Goal: Transaction & Acquisition: Purchase product/service

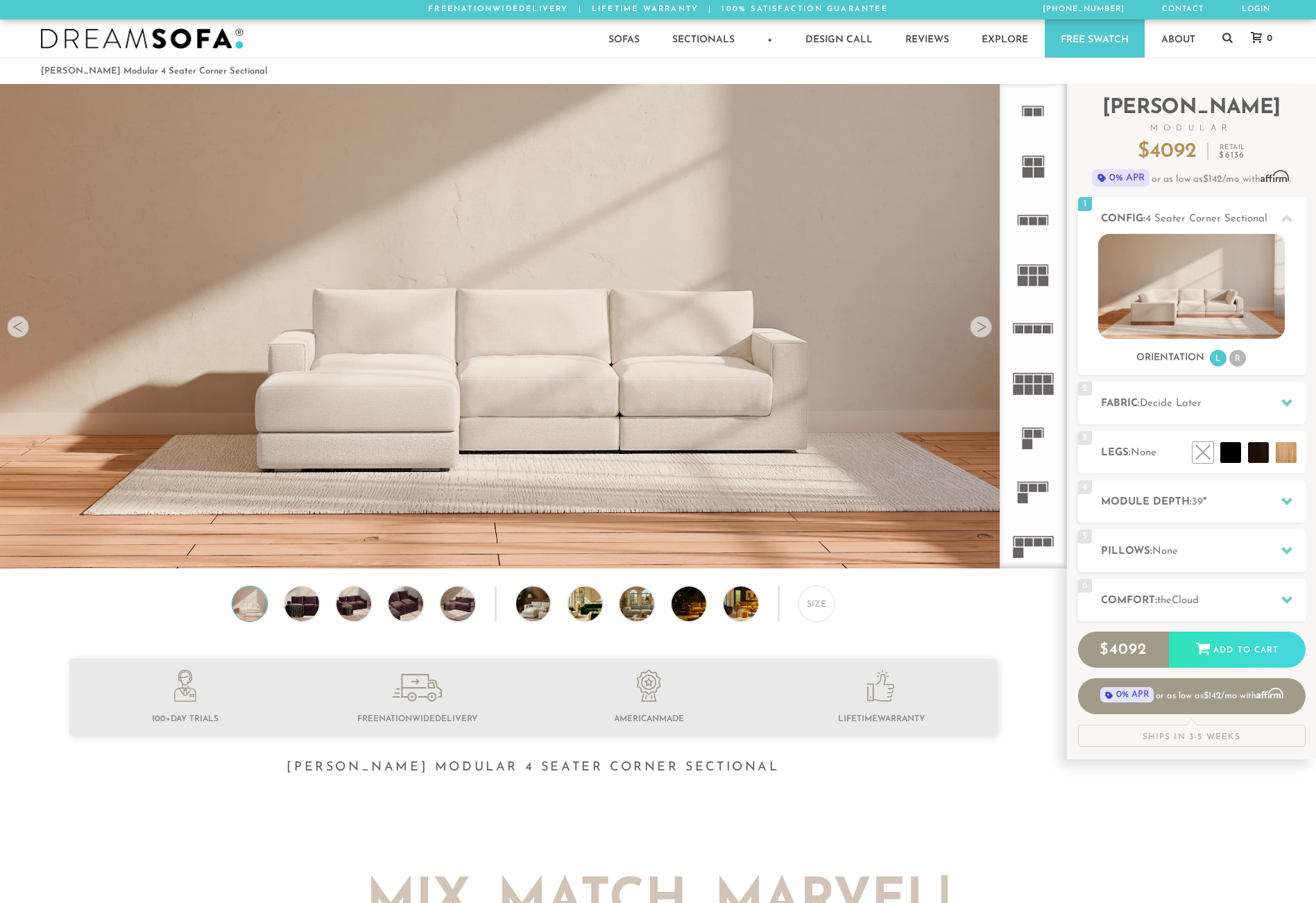
scroll to position [16229, 1305]
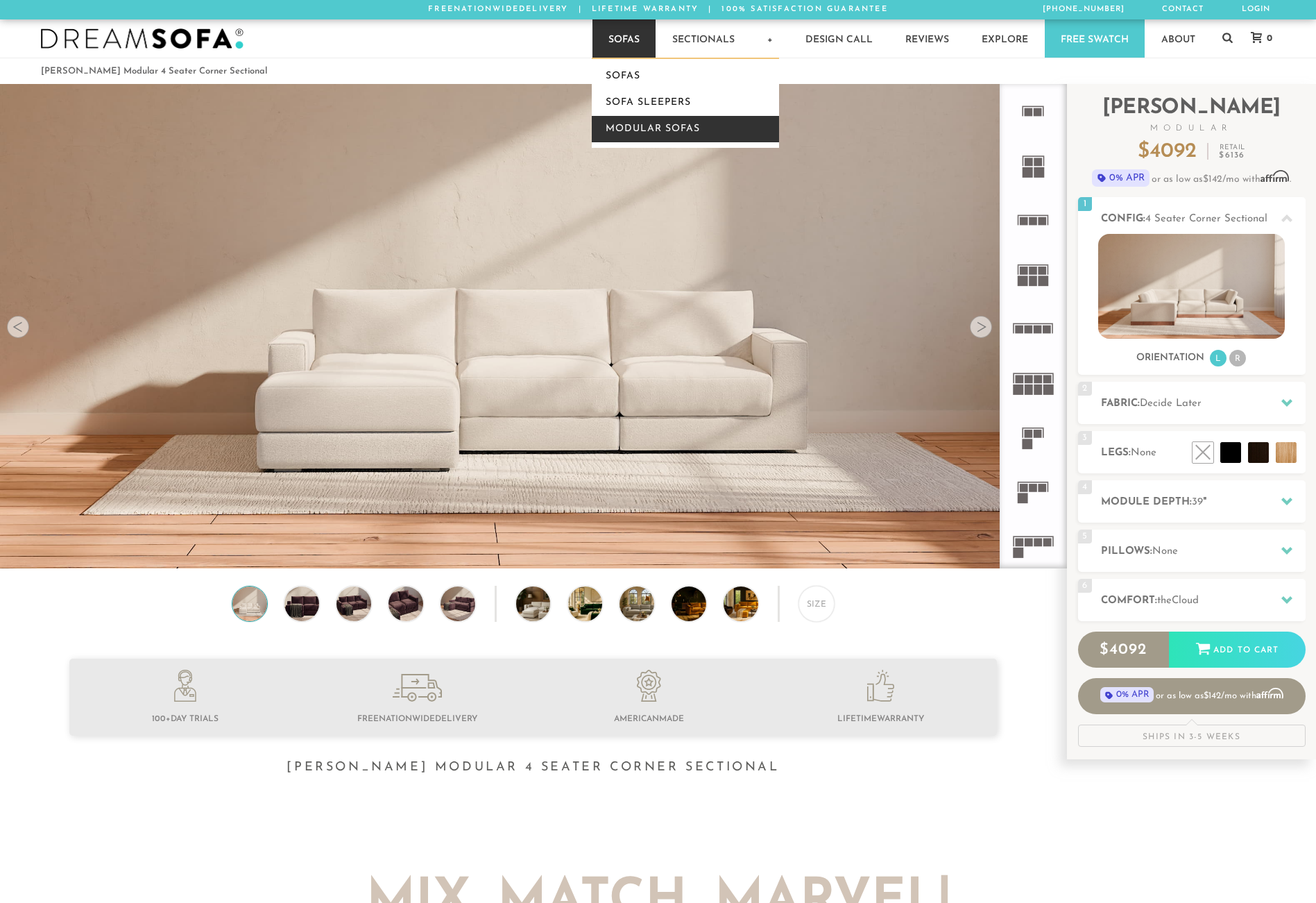
click at [630, 130] on link "Modular Sofas" at bounding box center [685, 129] width 187 height 27
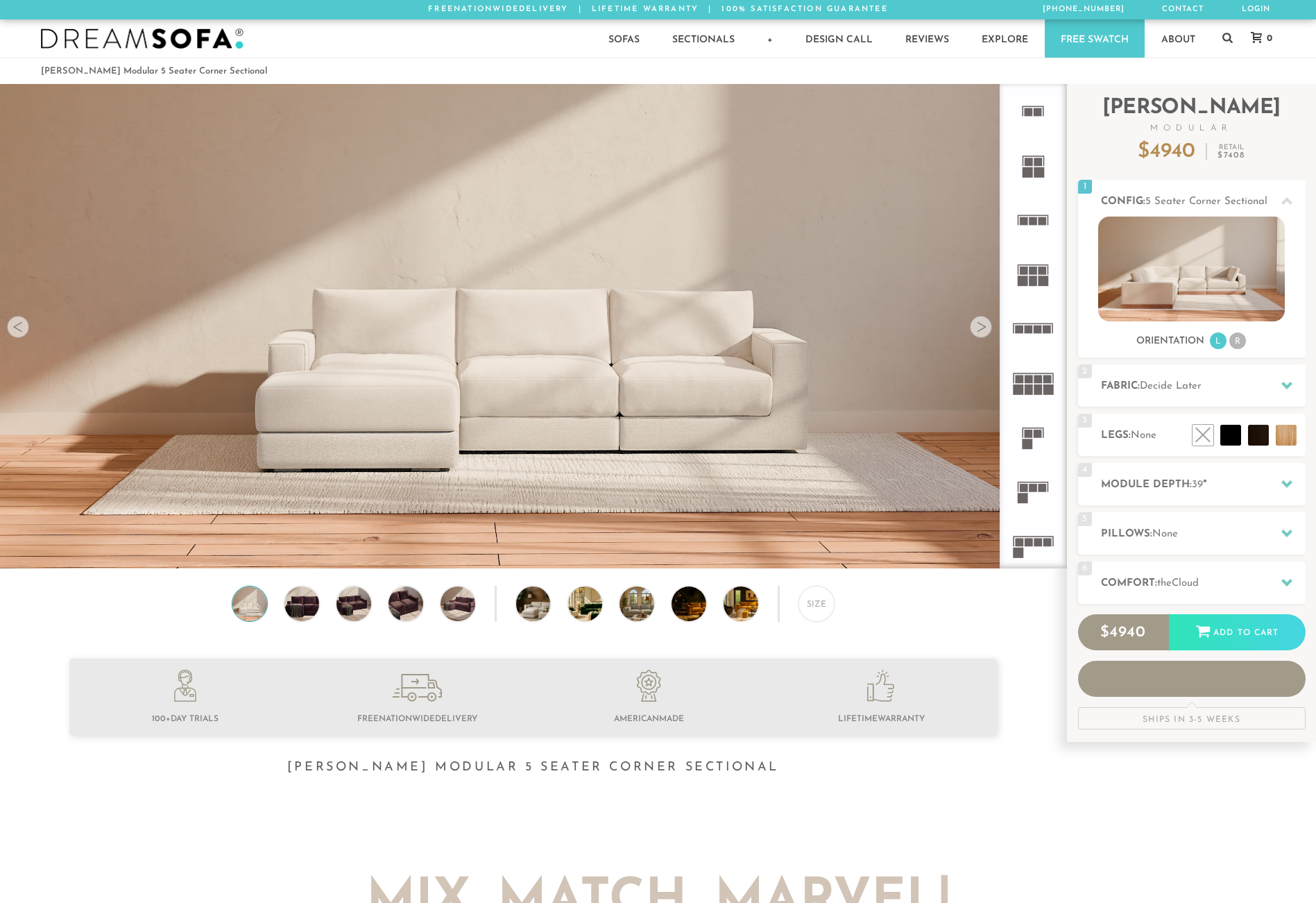
scroll to position [16229, 1305]
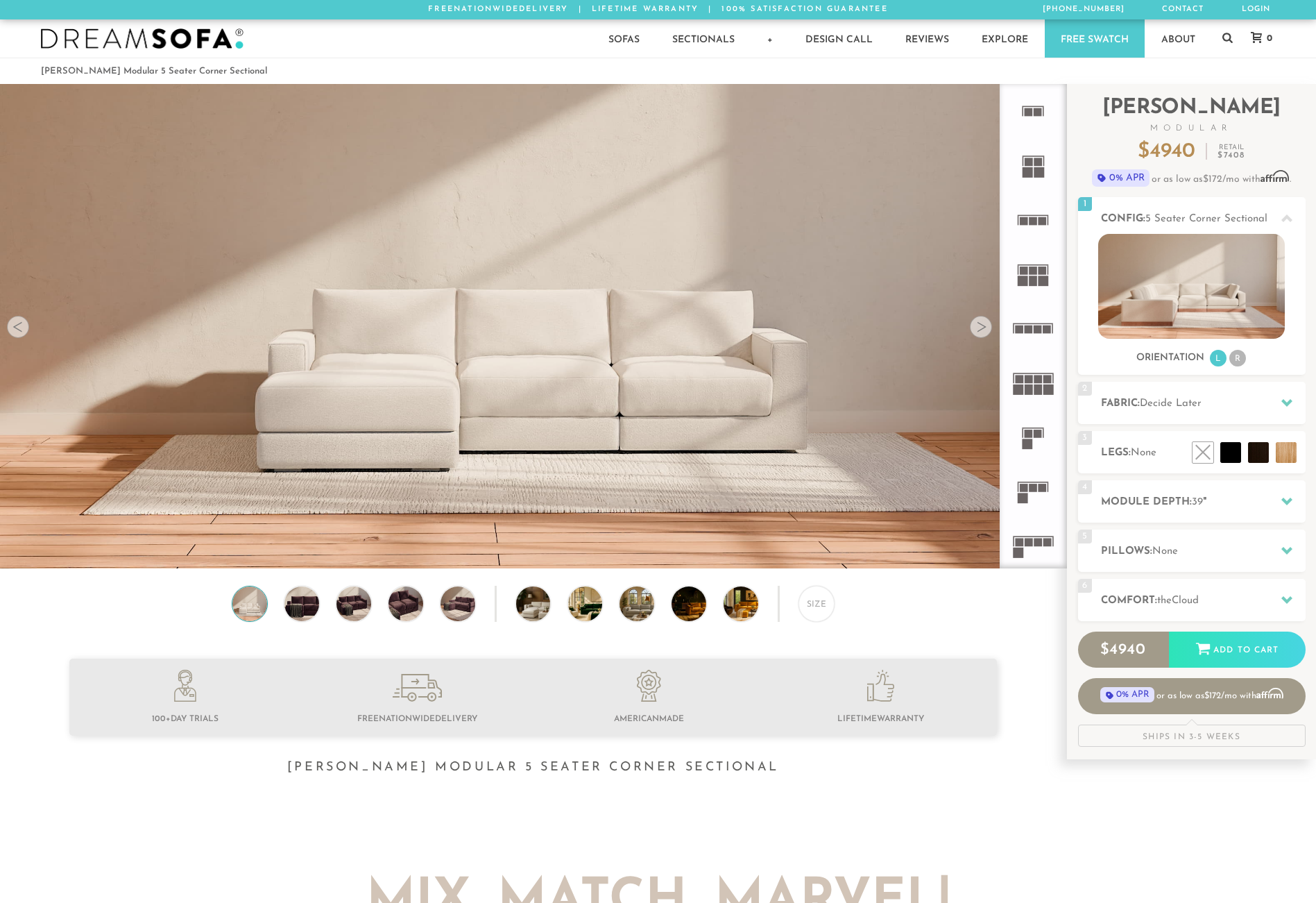
click at [1029, 487] on rect at bounding box center [1033, 488] width 8 height 8
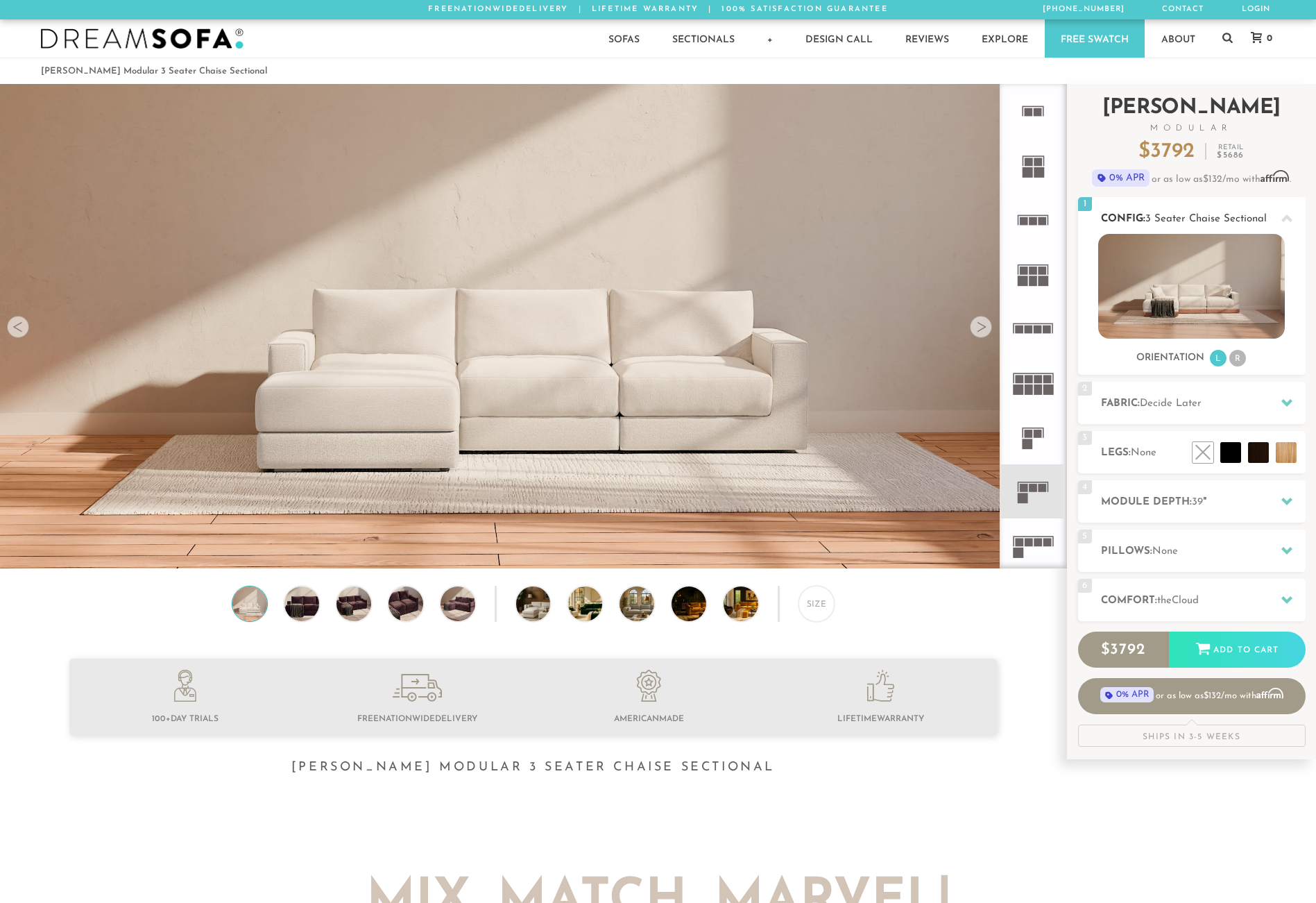
click at [1285, 217] on icon at bounding box center [1287, 218] width 11 height 8
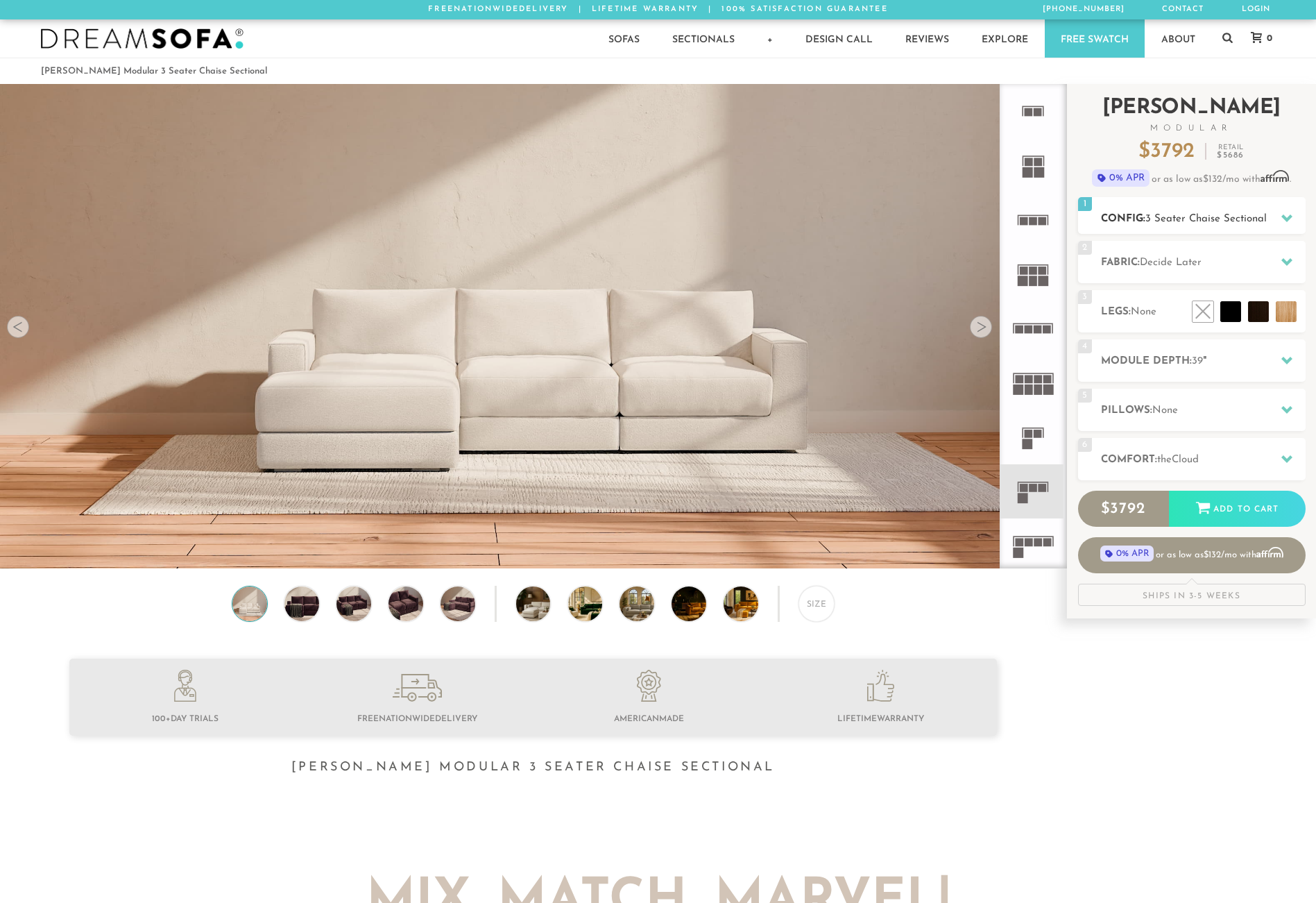
click at [1285, 217] on icon at bounding box center [1287, 218] width 11 height 8
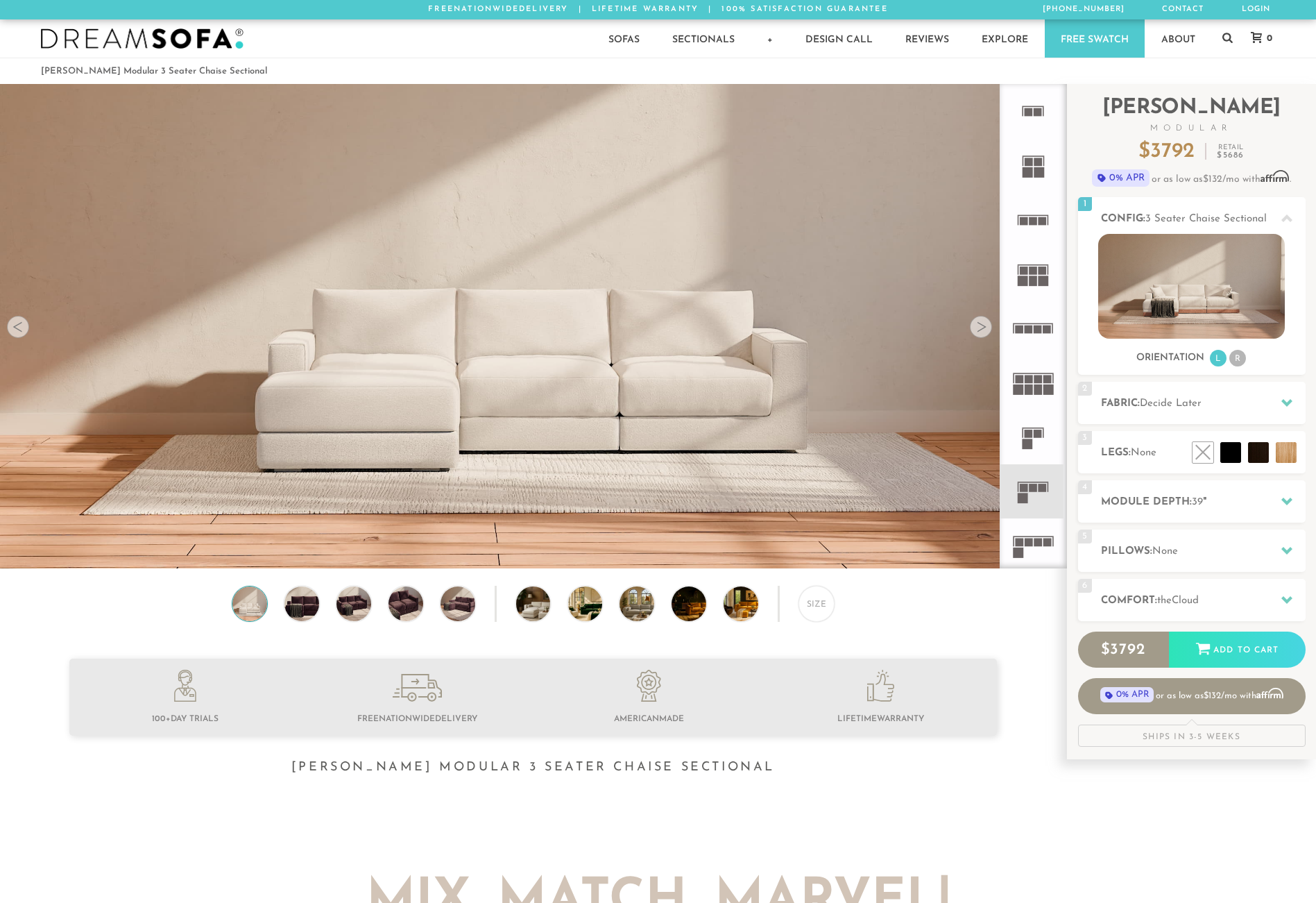
click at [1023, 278] on rect at bounding box center [1023, 281] width 11 height 11
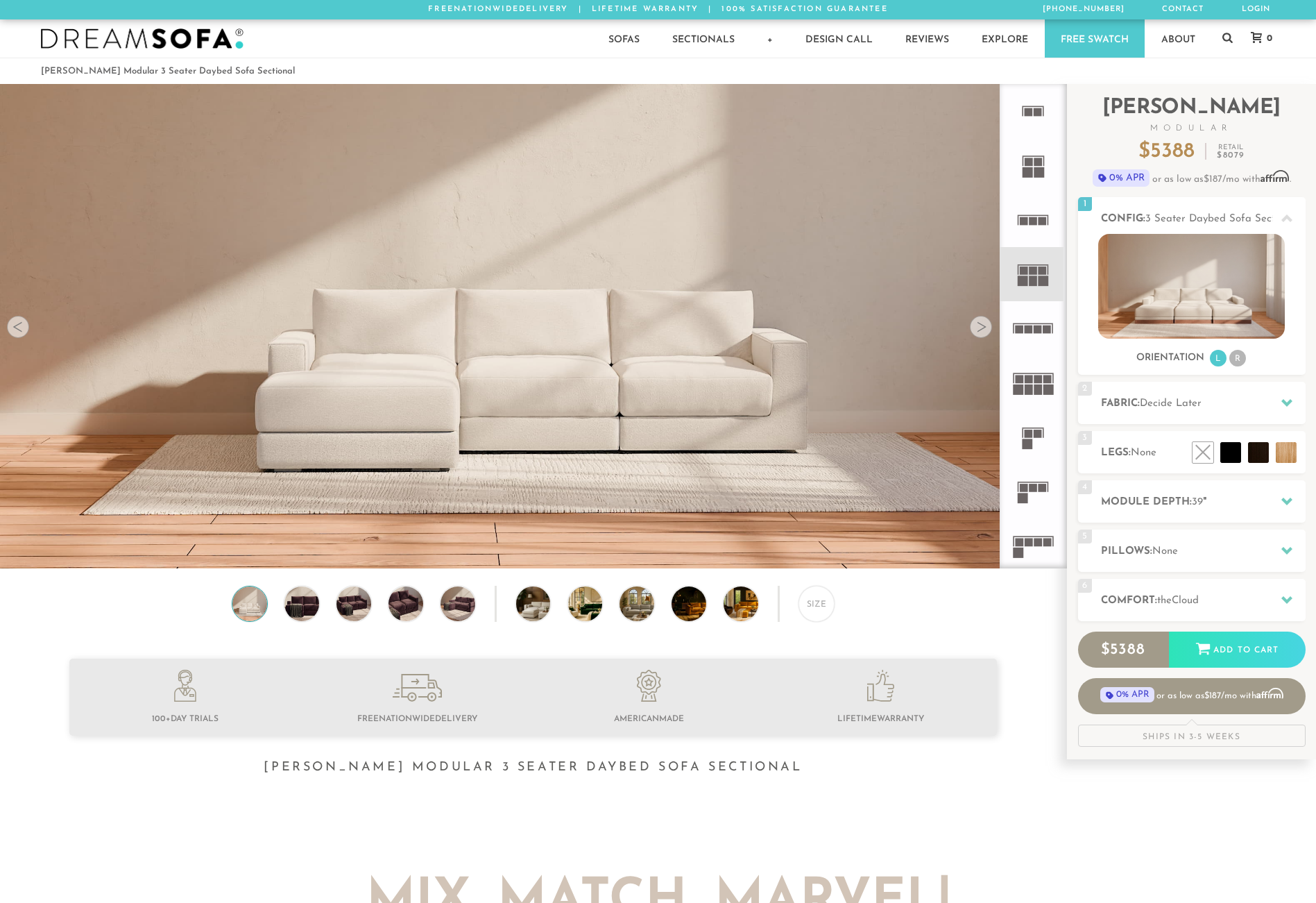
click at [1028, 384] on icon at bounding box center [1033, 382] width 54 height 54
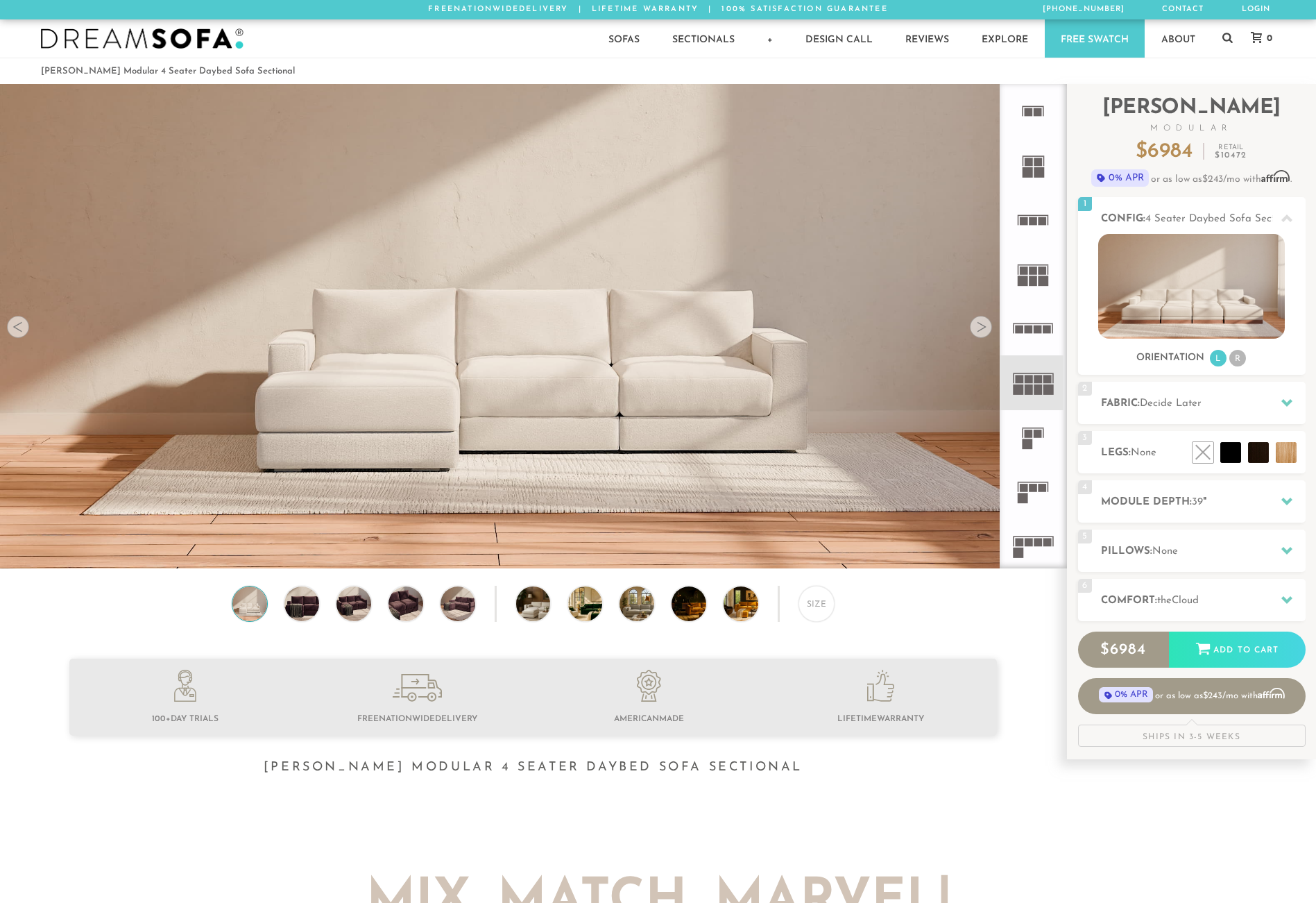
click at [1032, 433] on rect at bounding box center [1028, 433] width 8 height 8
click at [1024, 543] on icon at bounding box center [1033, 546] width 54 height 54
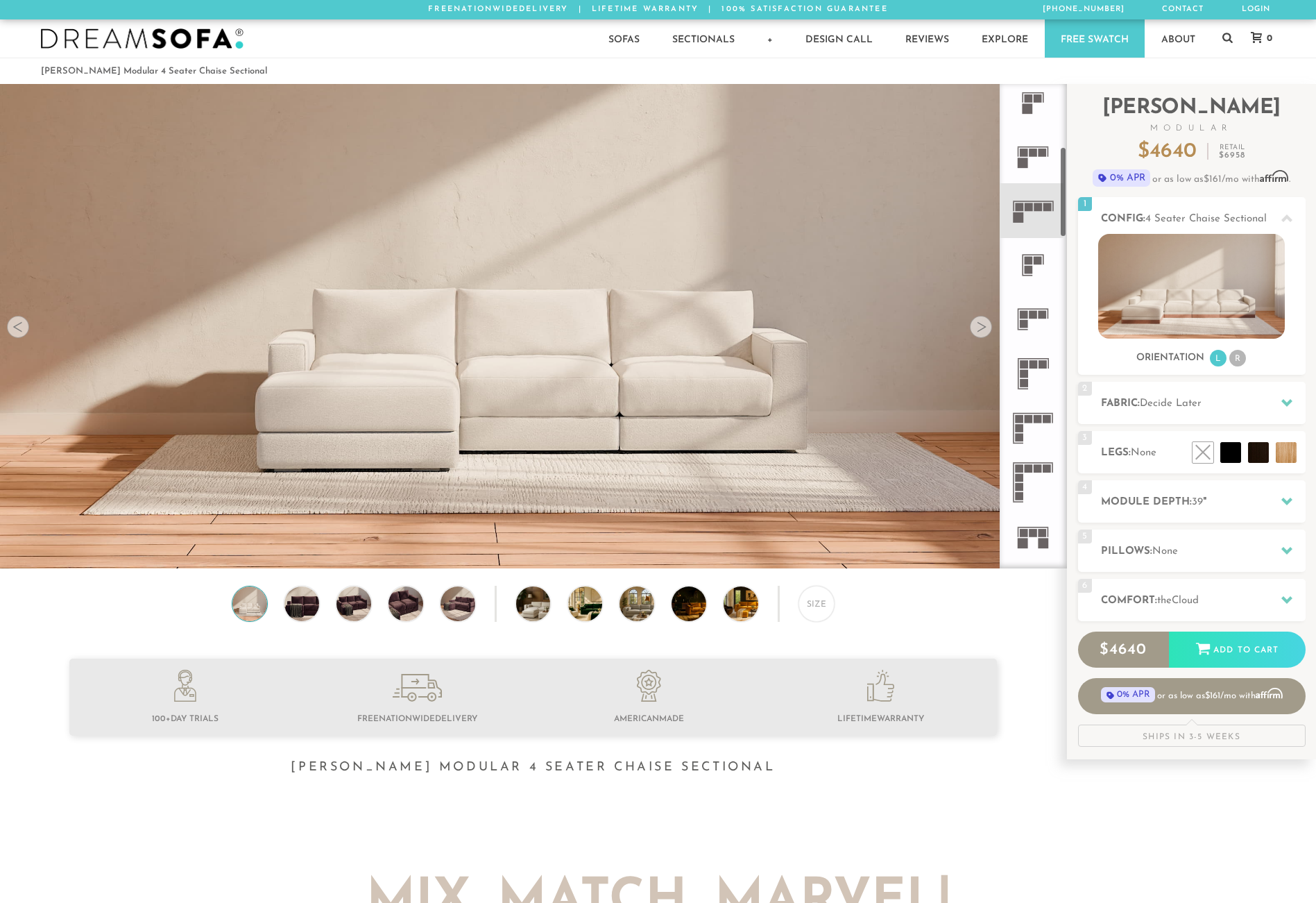
scroll to position [333, 0]
click at [1026, 371] on rect at bounding box center [1023, 374] width 8 height 8
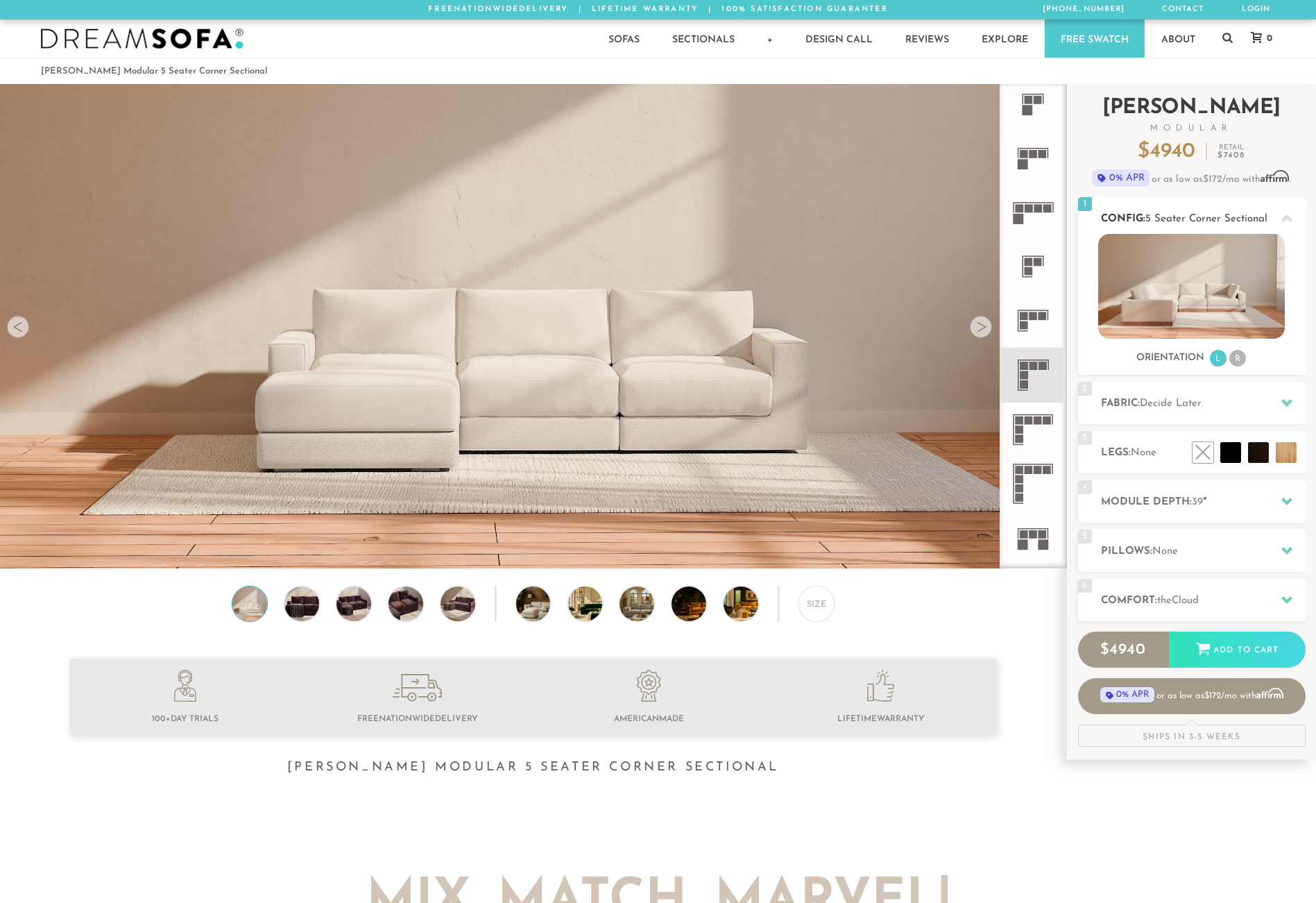
click at [1236, 357] on li "R" at bounding box center [1237, 357] width 17 height 17
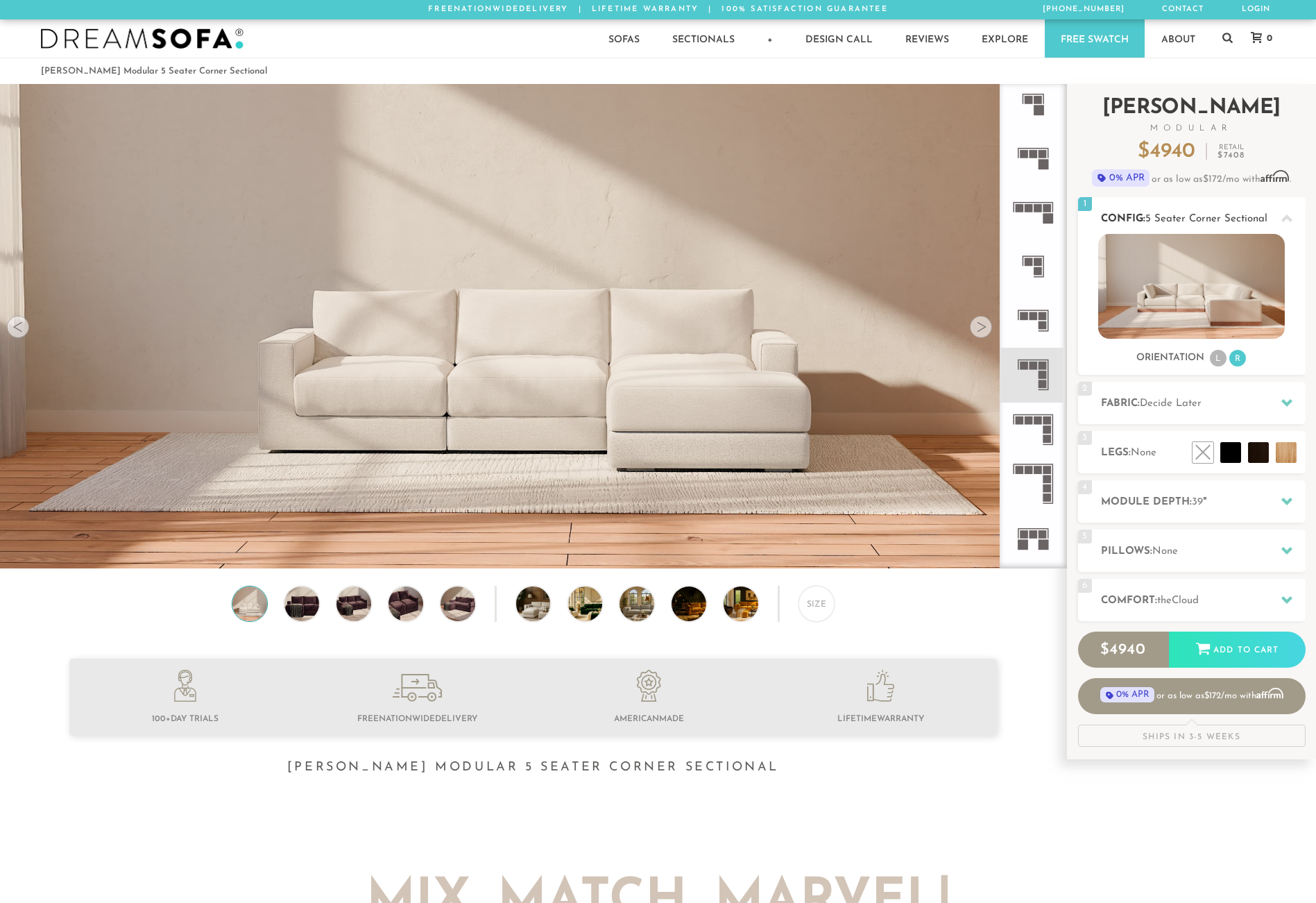
click at [1218, 357] on li "L" at bounding box center [1218, 357] width 17 height 17
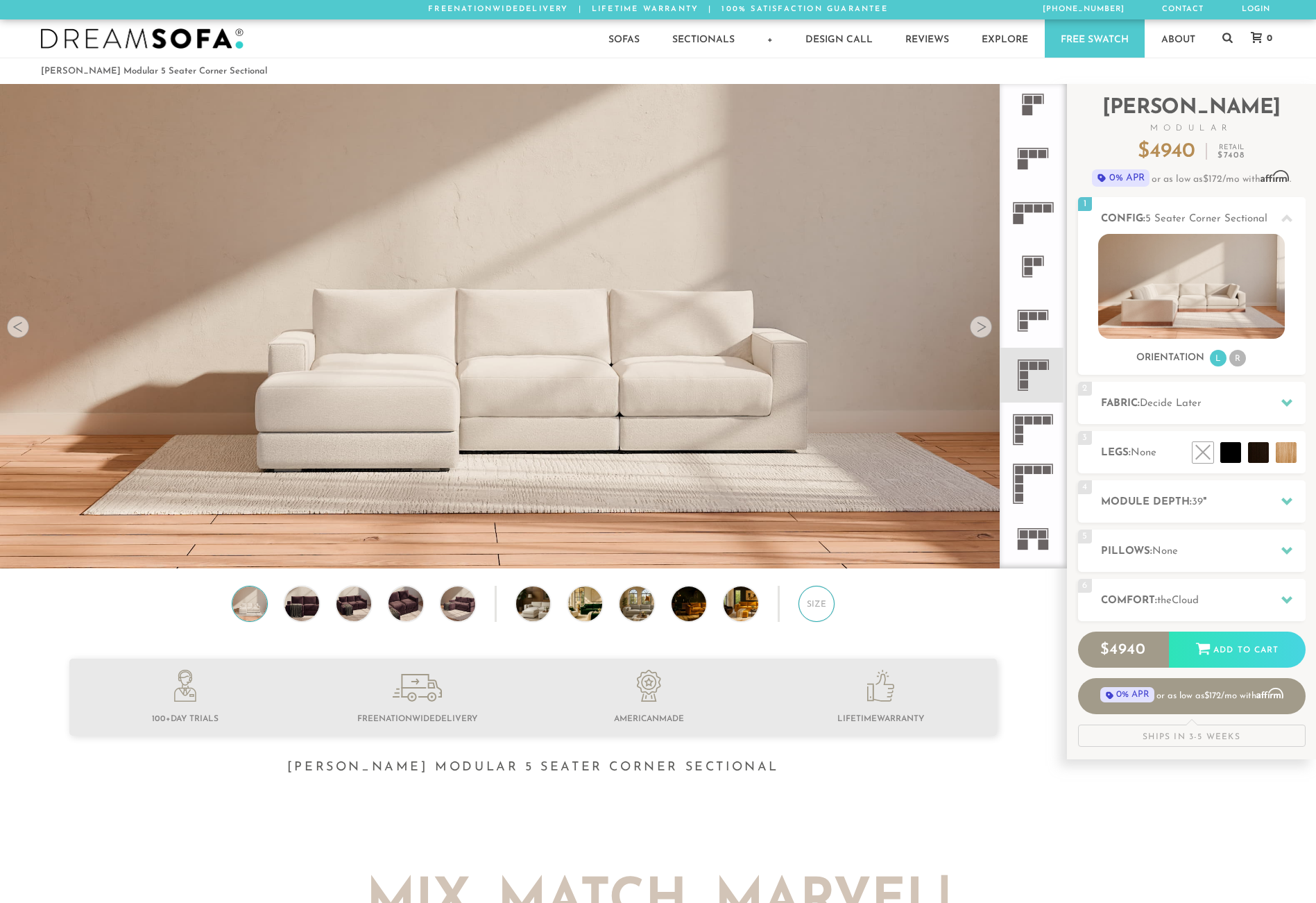
click at [819, 607] on div "Size" at bounding box center [816, 603] width 36 height 36
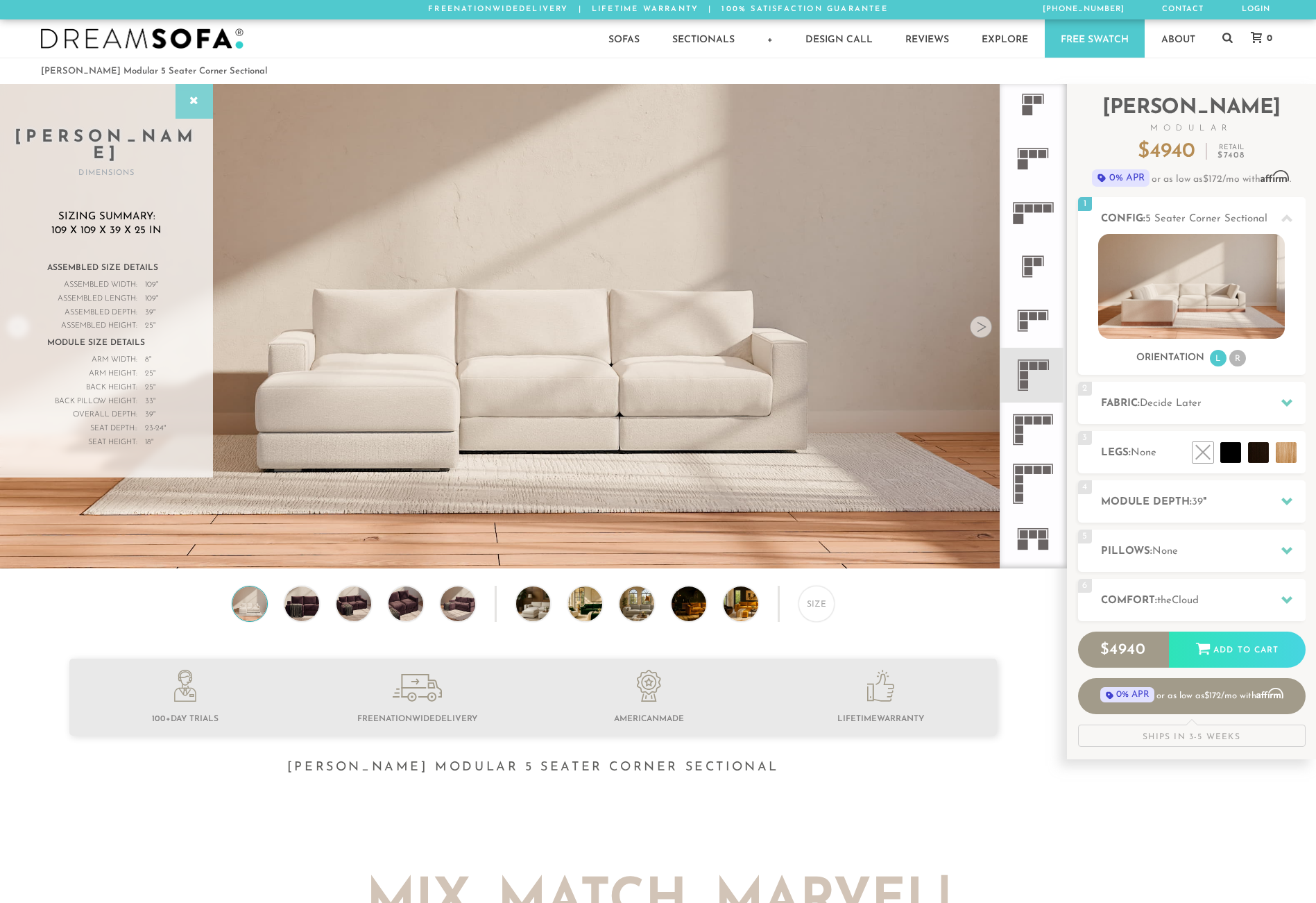
click at [192, 101] on icon at bounding box center [193, 101] width 15 height 11
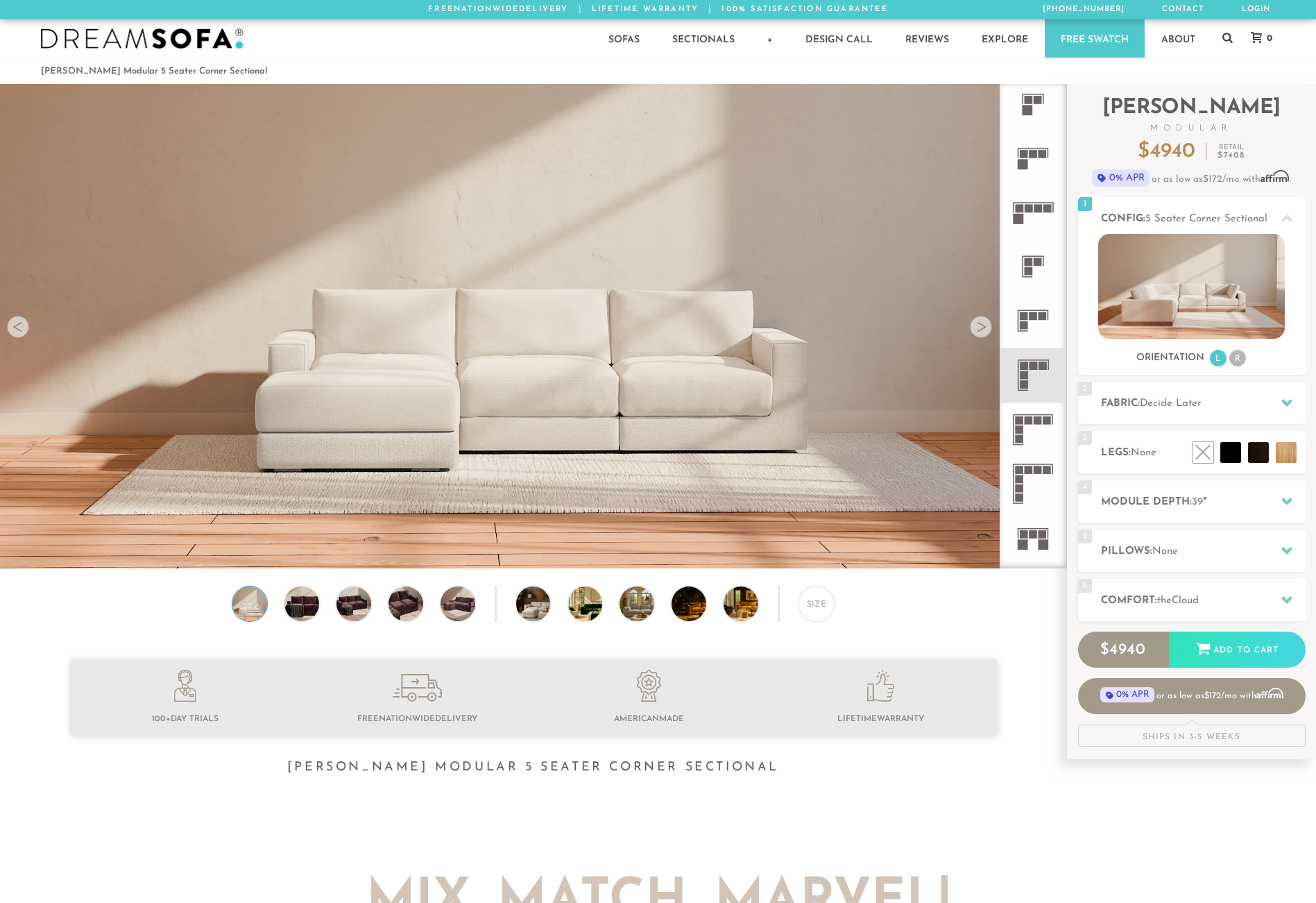
click at [981, 327] on div at bounding box center [980, 326] width 22 height 22
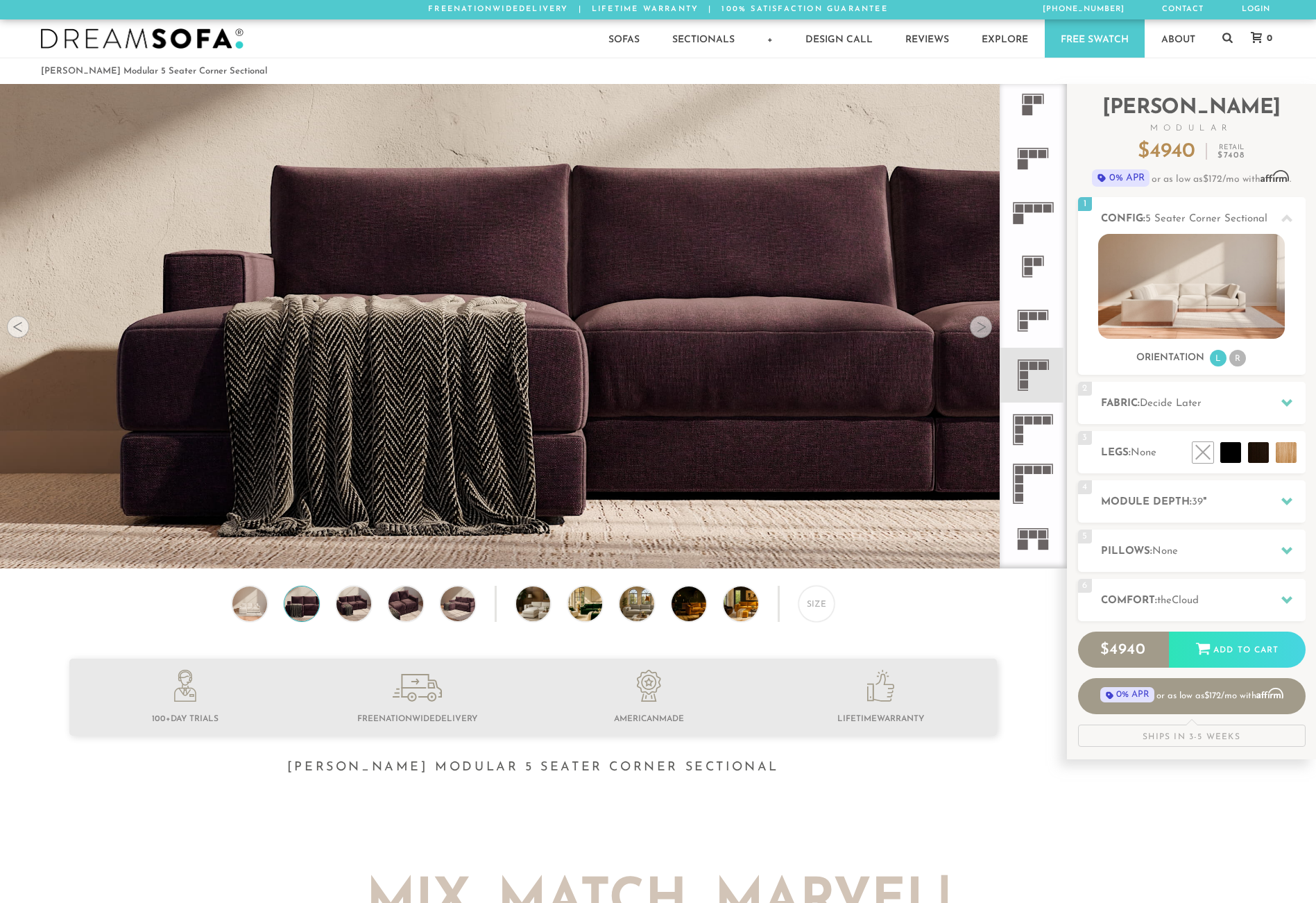
click at [981, 327] on div at bounding box center [980, 326] width 22 height 22
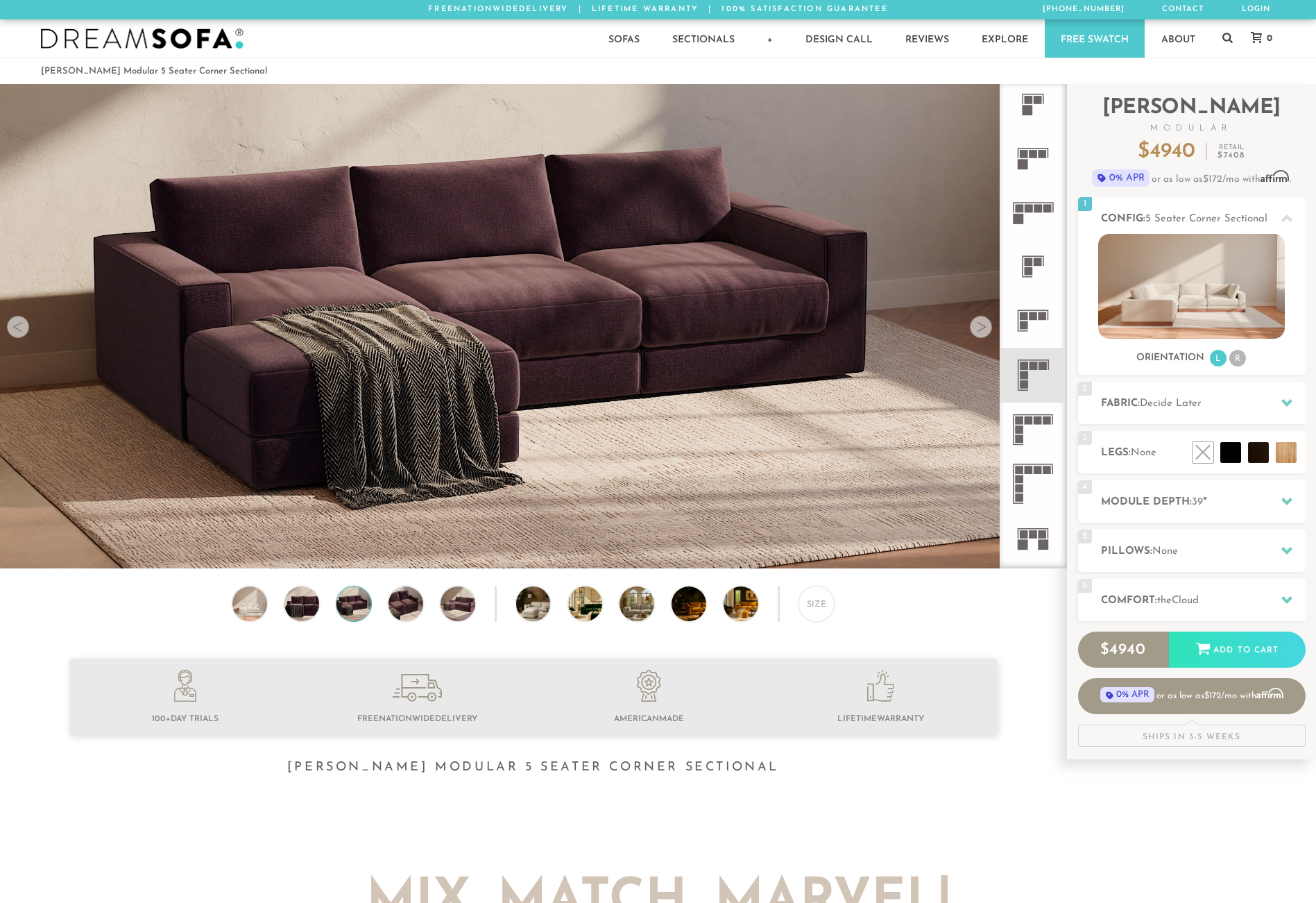
click at [981, 327] on div at bounding box center [980, 326] width 22 height 22
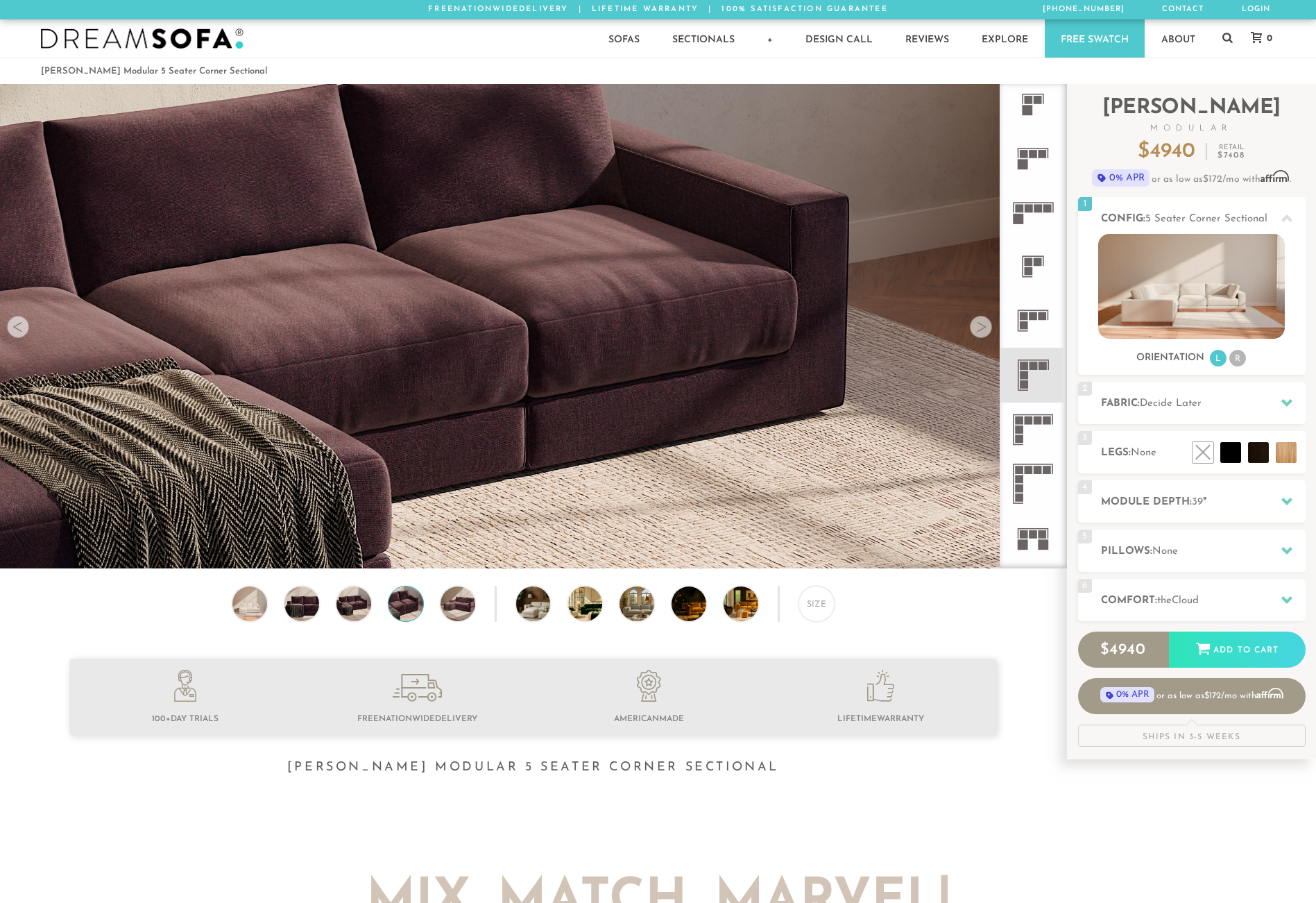
click at [981, 327] on div at bounding box center [980, 326] width 22 height 22
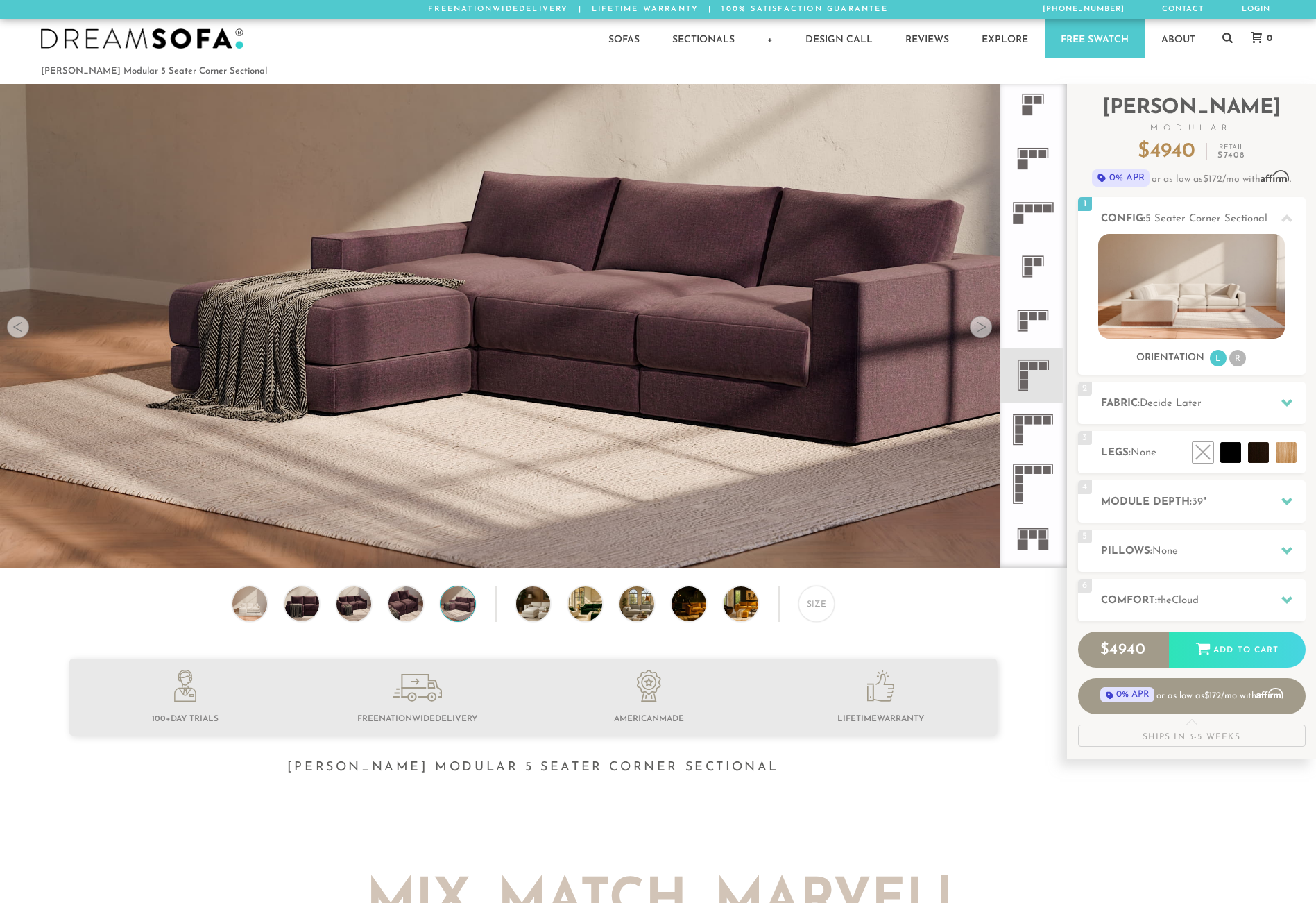
click at [981, 327] on div at bounding box center [980, 326] width 22 height 22
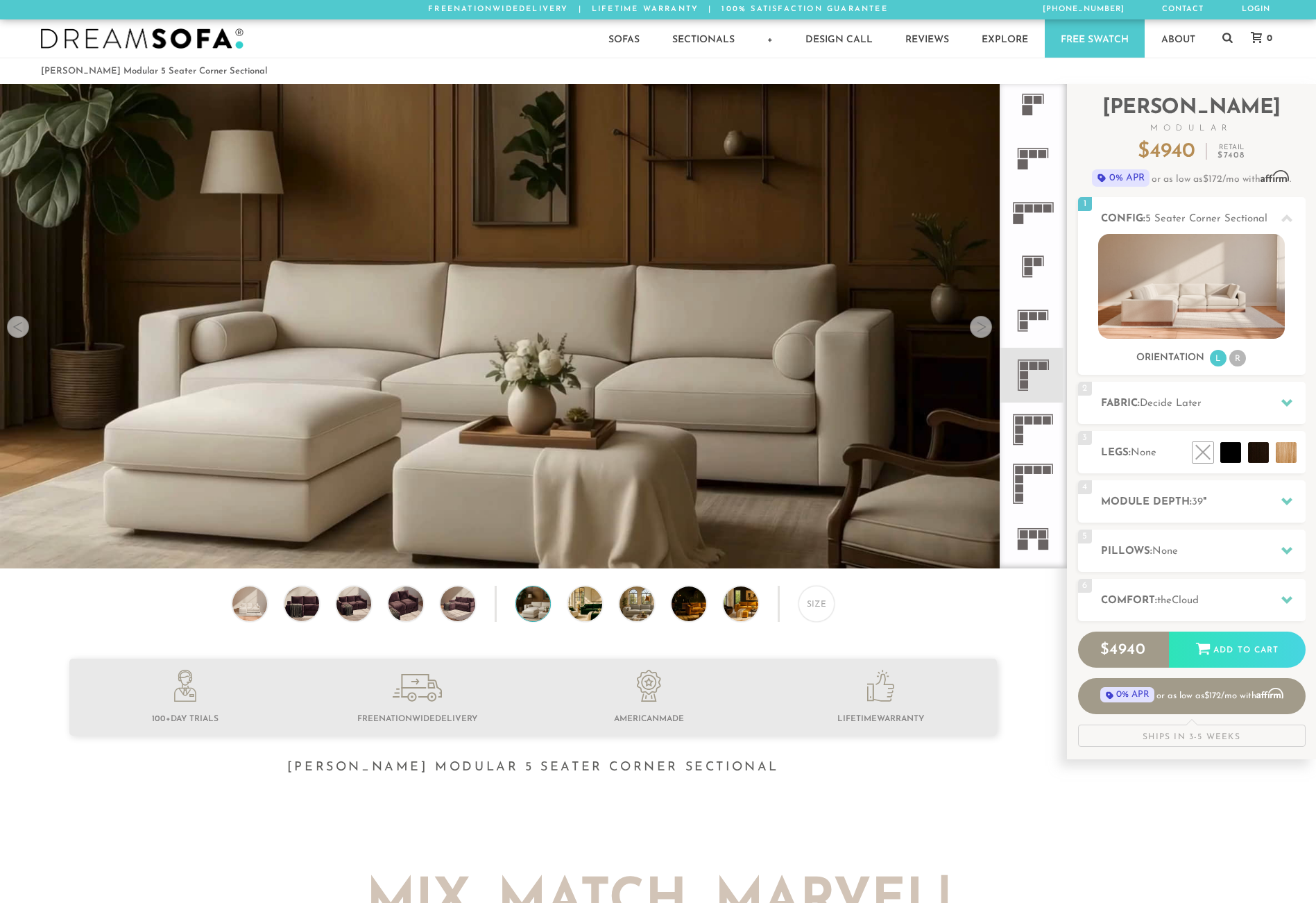
click at [981, 327] on div at bounding box center [980, 326] width 22 height 22
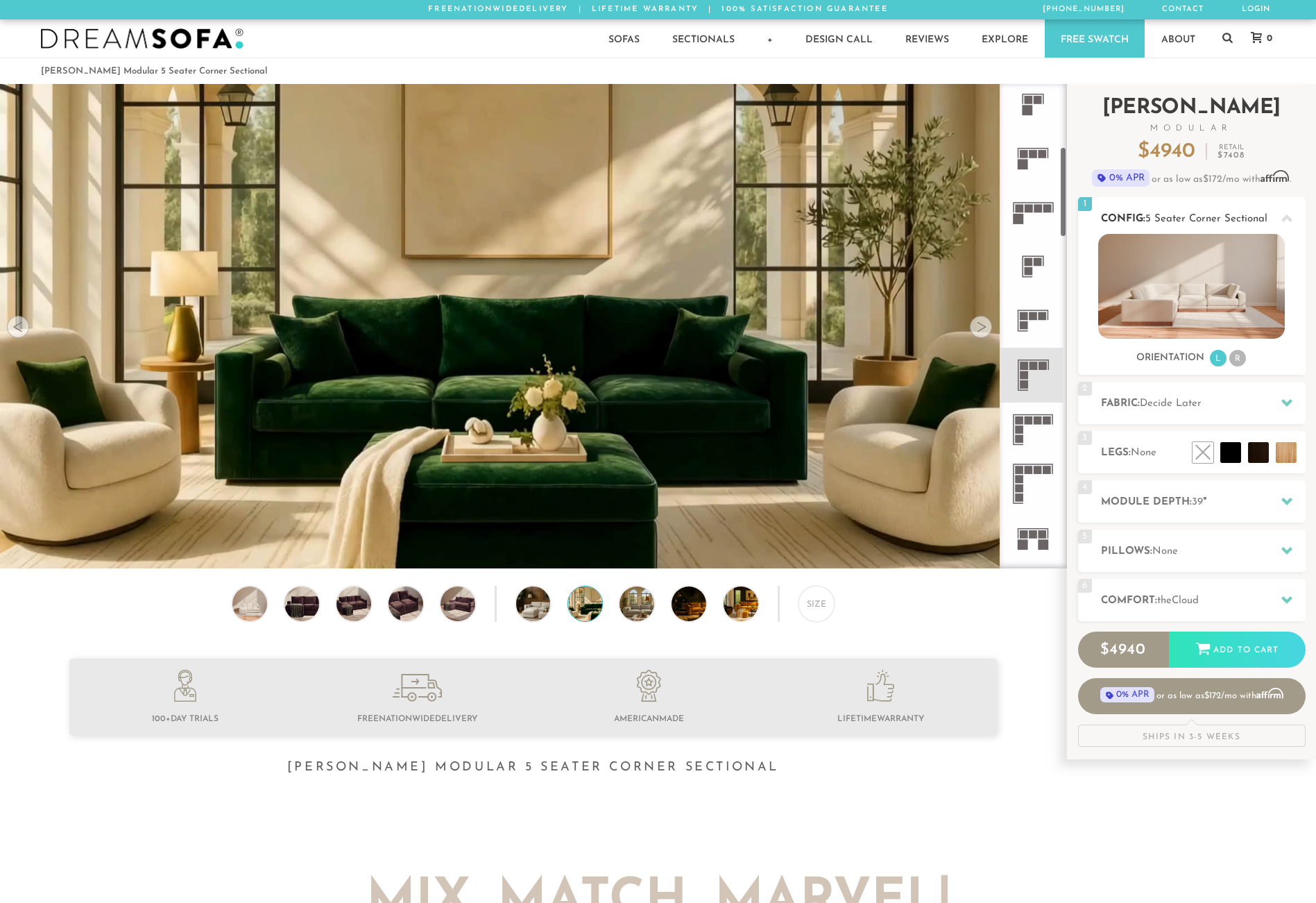
click at [1214, 287] on img at bounding box center [1190, 286] width 186 height 105
click at [1236, 218] on span "5 Seater Corner Sectional" at bounding box center [1206, 219] width 122 height 11
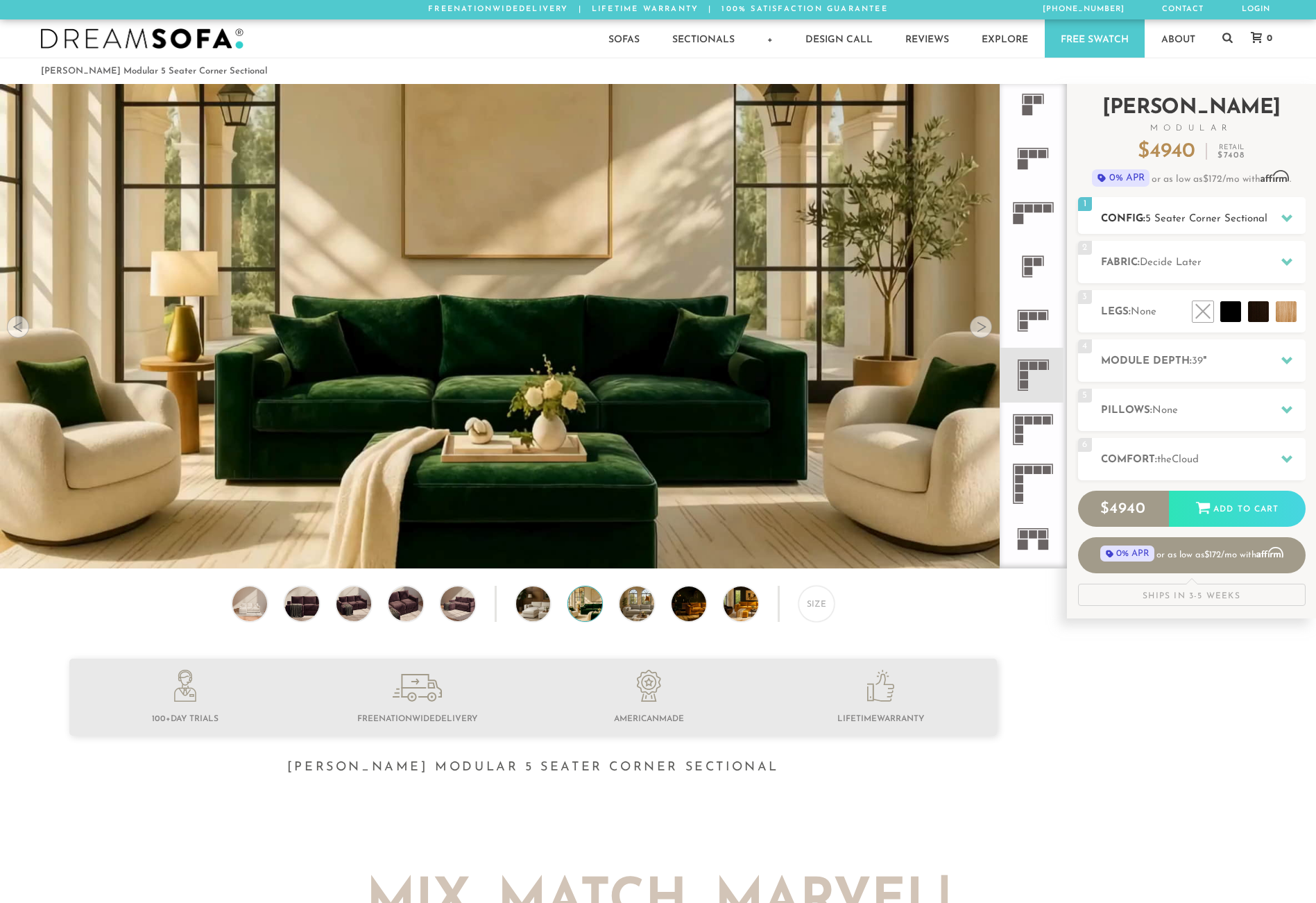
click at [1236, 218] on span "5 Seater Corner Sectional" at bounding box center [1206, 219] width 122 height 11
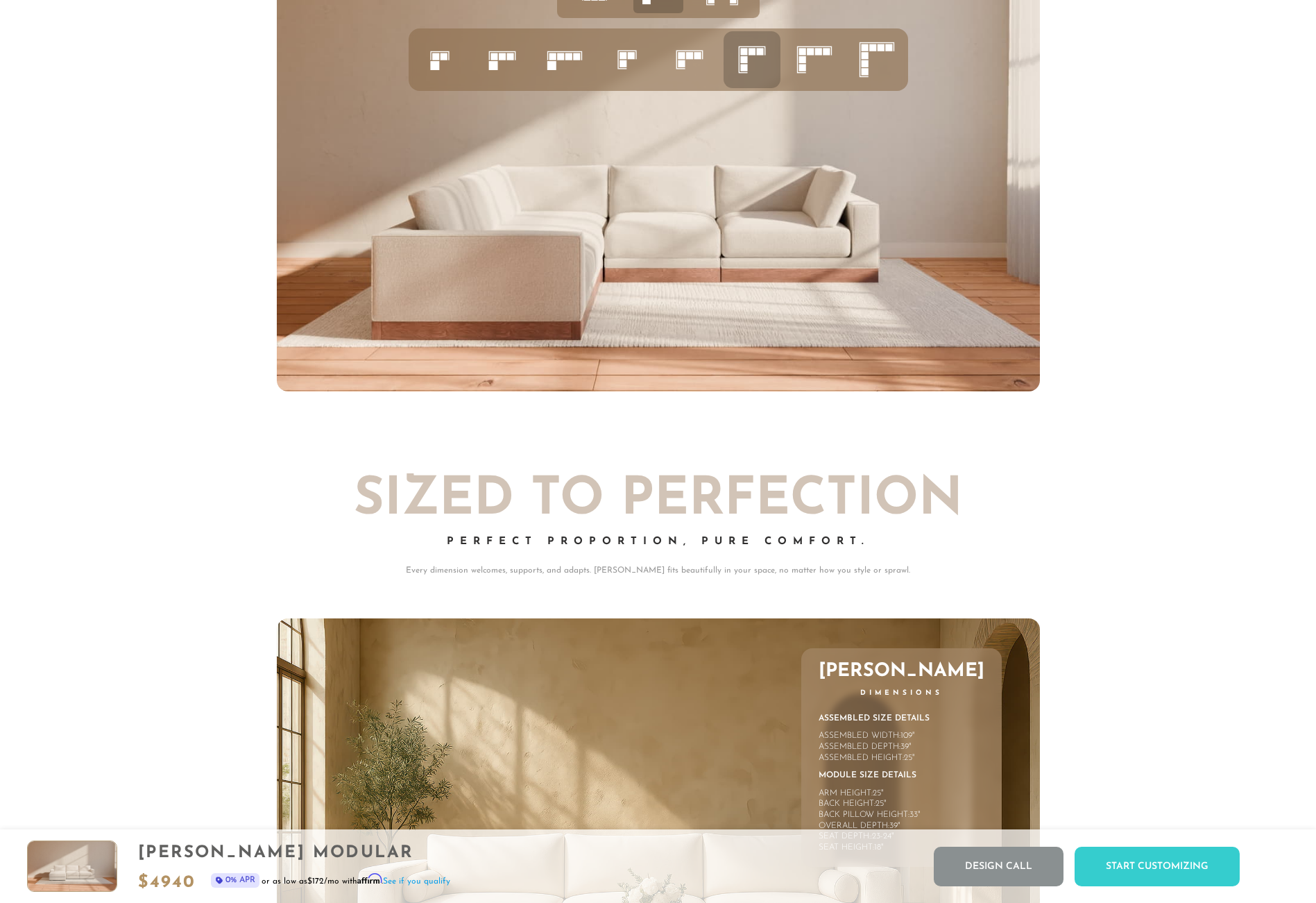
scroll to position [6121, 0]
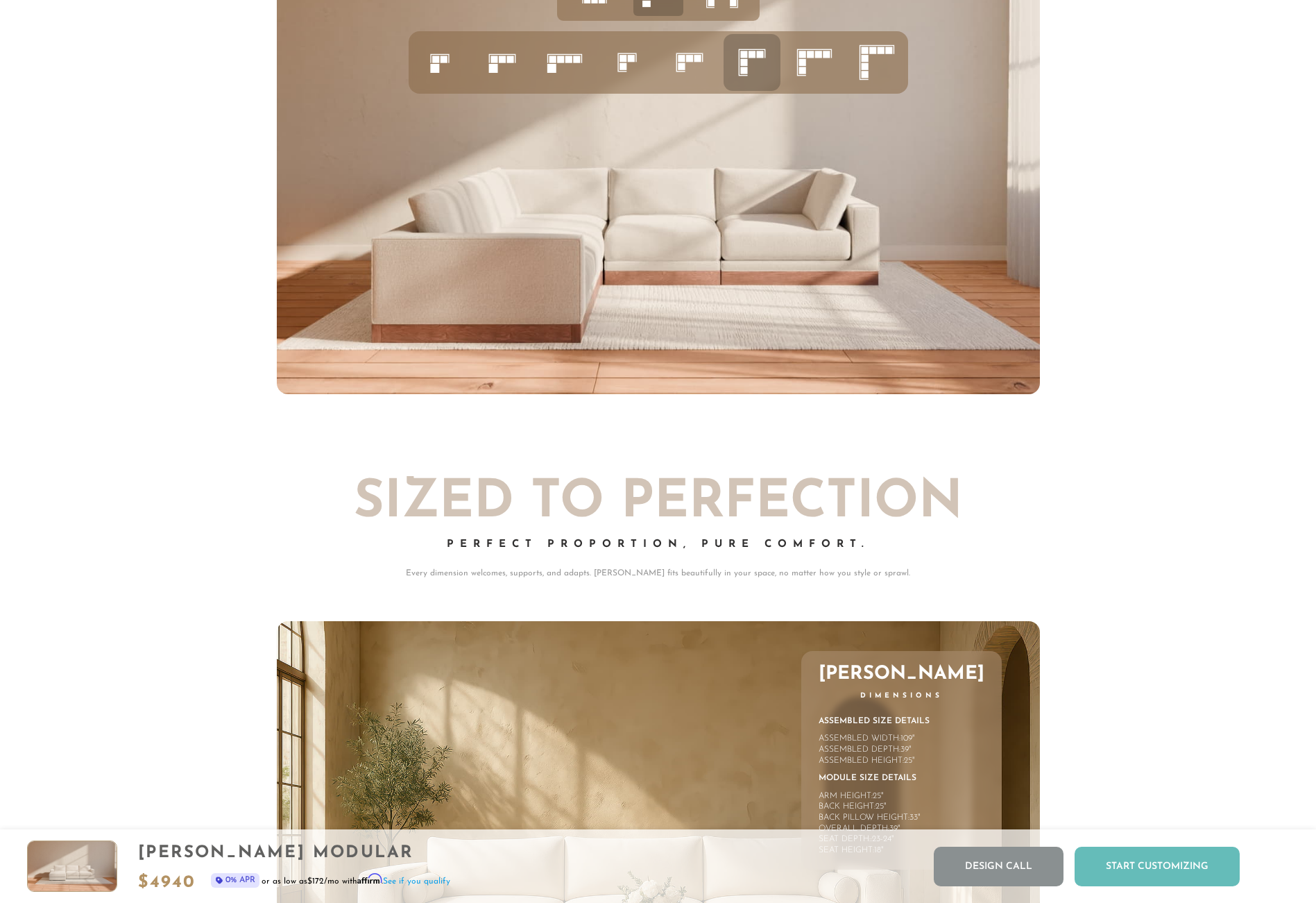
click at [1173, 858] on div "Start Customizing" at bounding box center [1157, 866] width 165 height 39
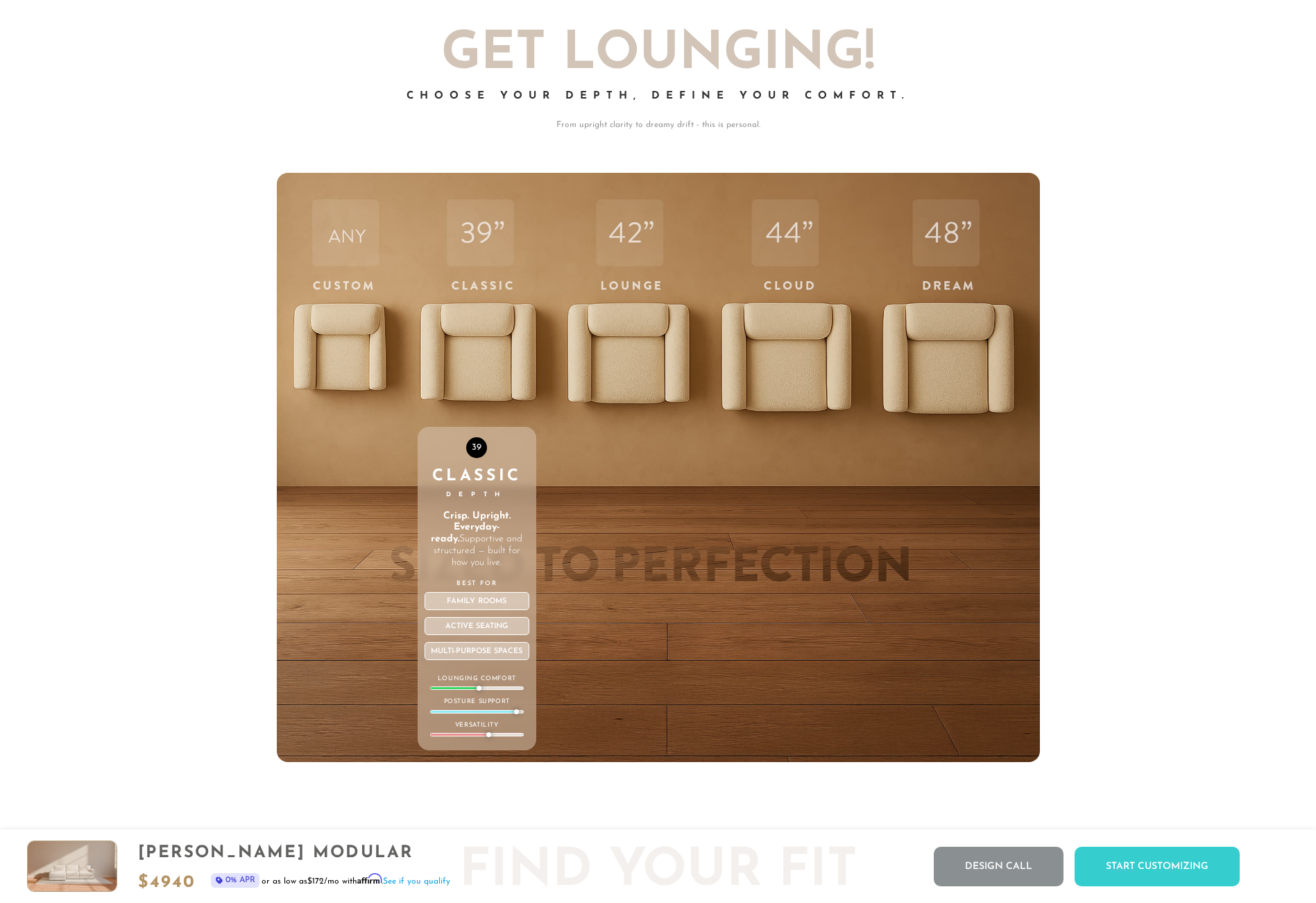
scroll to position [5939, 0]
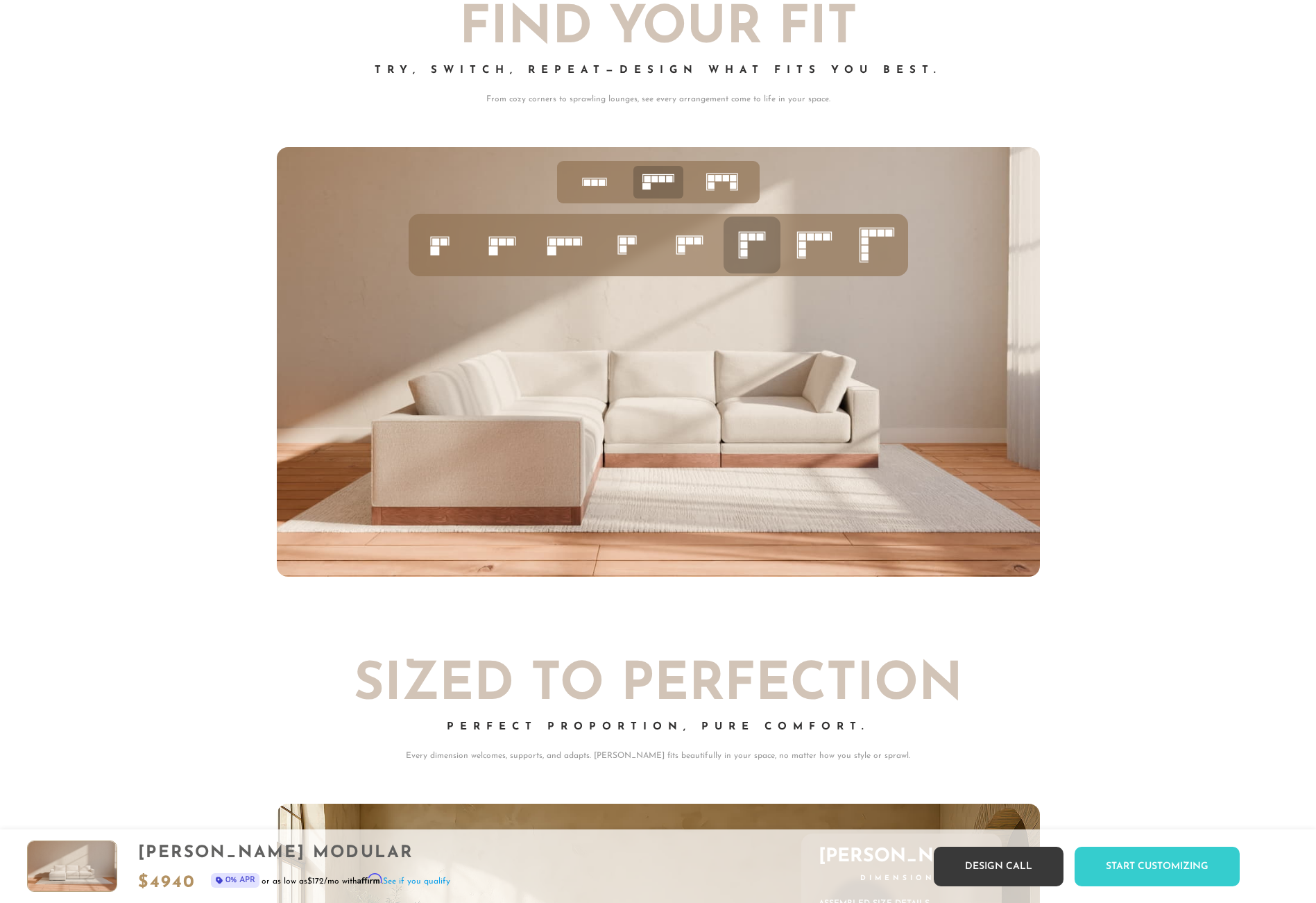
click at [985, 867] on link "Design Call" at bounding box center [999, 866] width 130 height 39
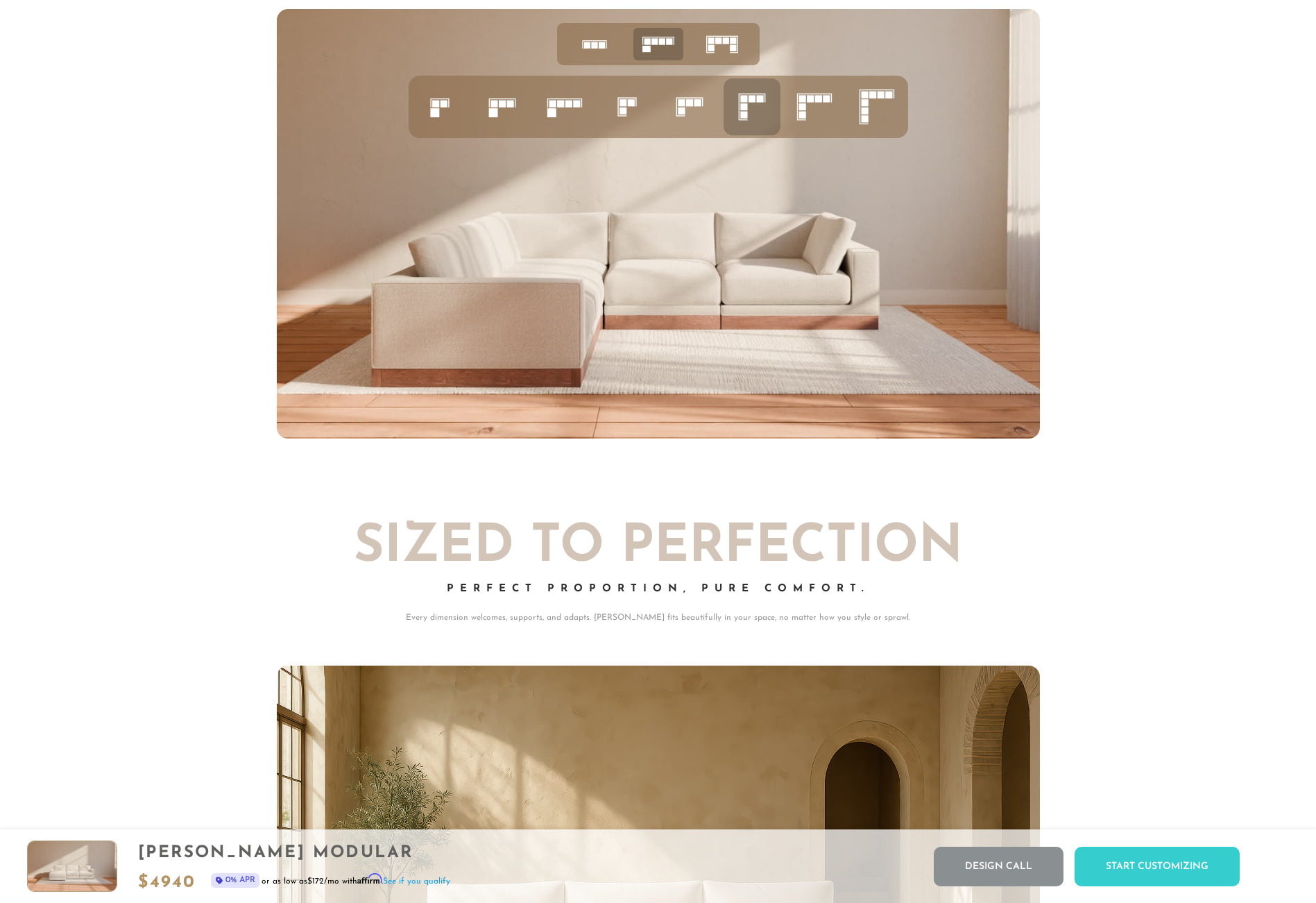
scroll to position [16229, 1305]
click at [1135, 863] on div "Start Customizing" at bounding box center [1157, 866] width 165 height 39
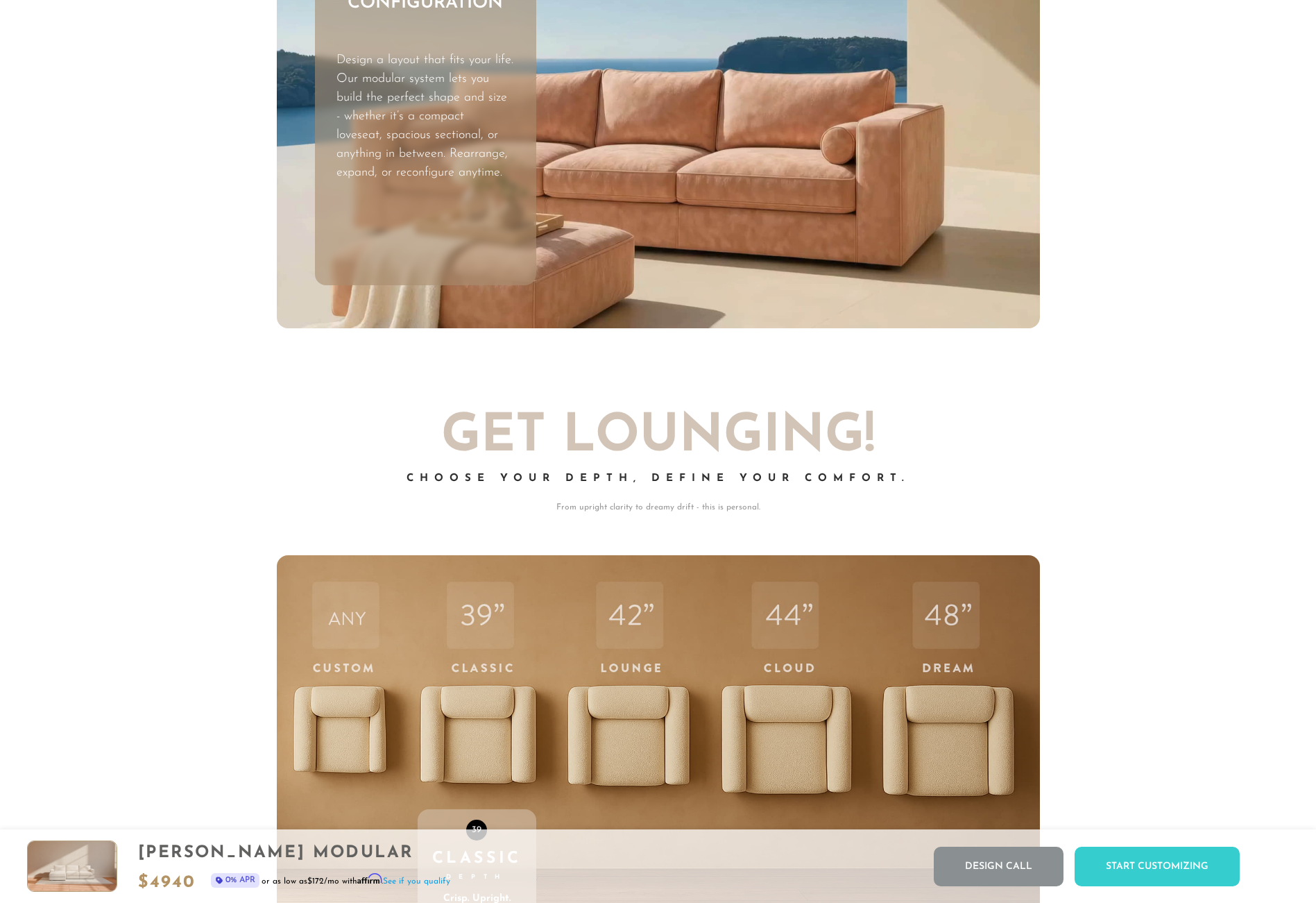
scroll to position [5048, 0]
